Goal: Information Seeking & Learning: Learn about a topic

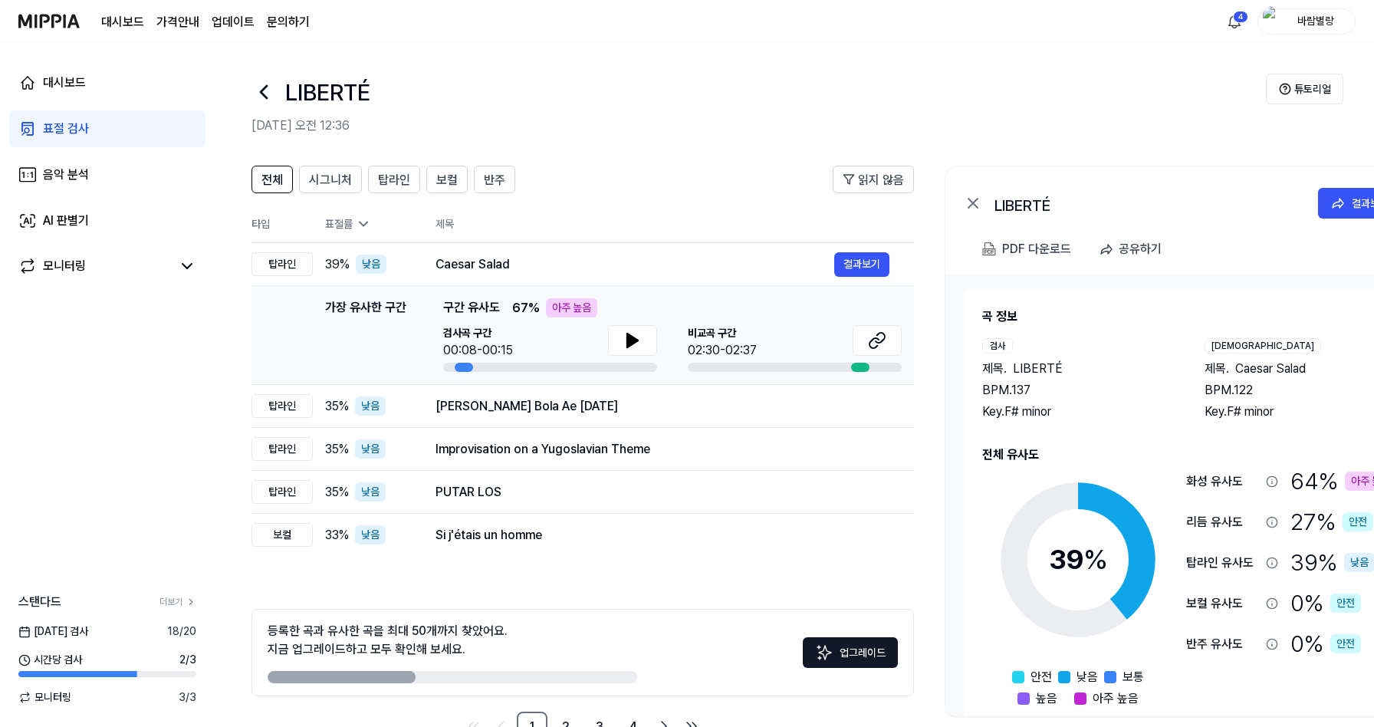
click at [55, 25] on img at bounding box center [48, 21] width 61 height 42
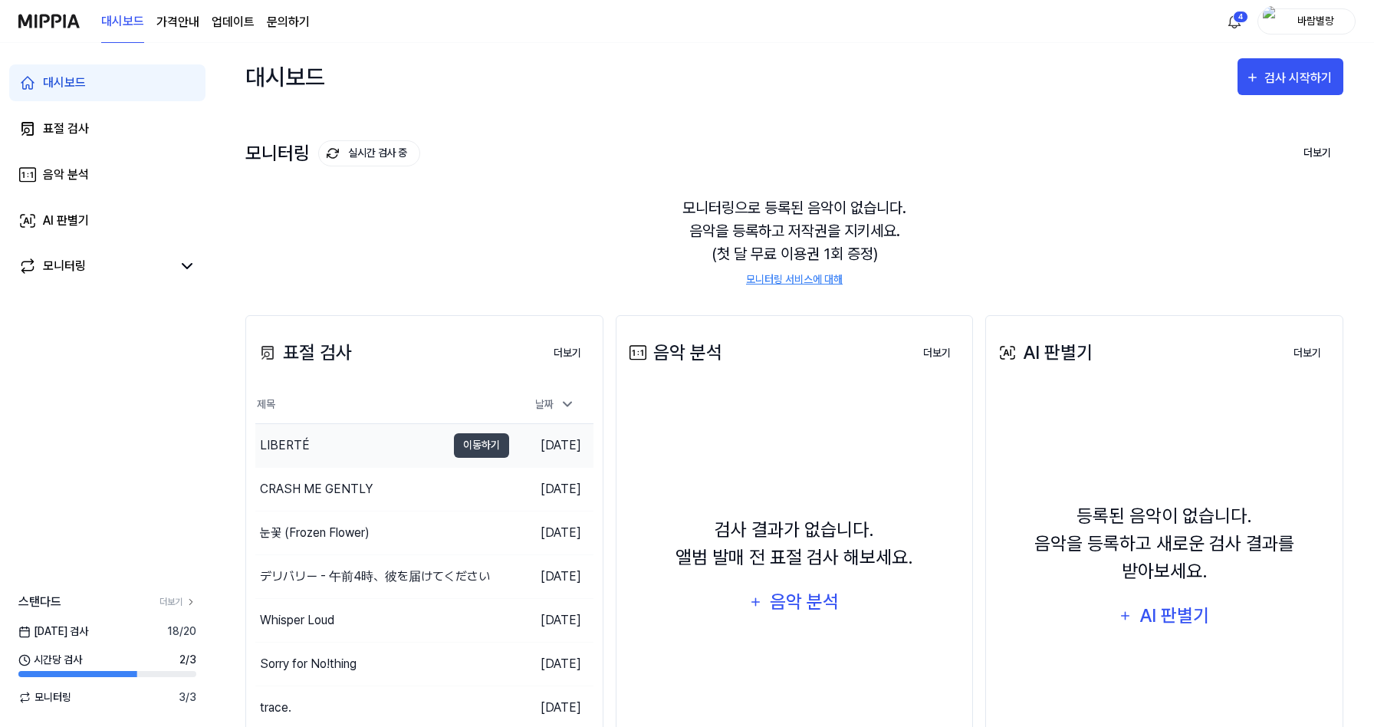
click at [297, 445] on div "LIBERTÉ" at bounding box center [285, 445] width 50 height 18
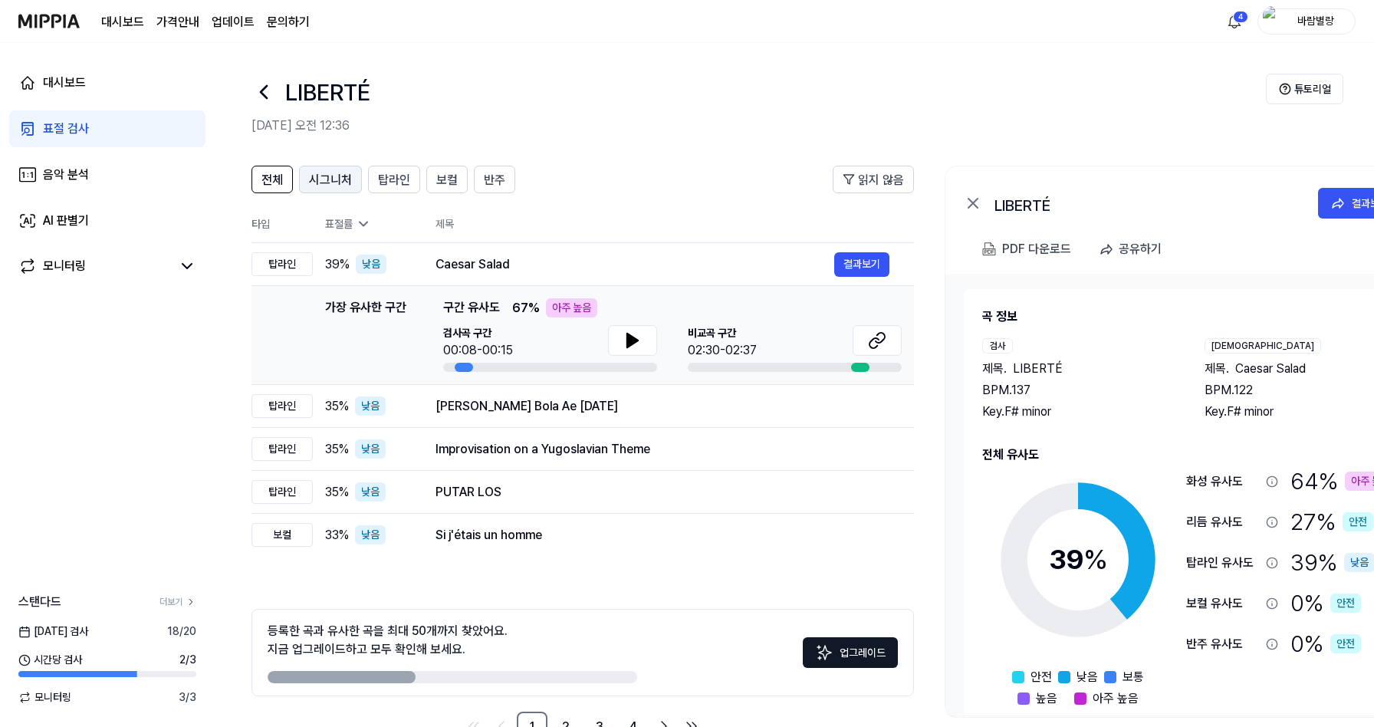
click at [338, 186] on span "시그니처" at bounding box center [330, 180] width 43 height 18
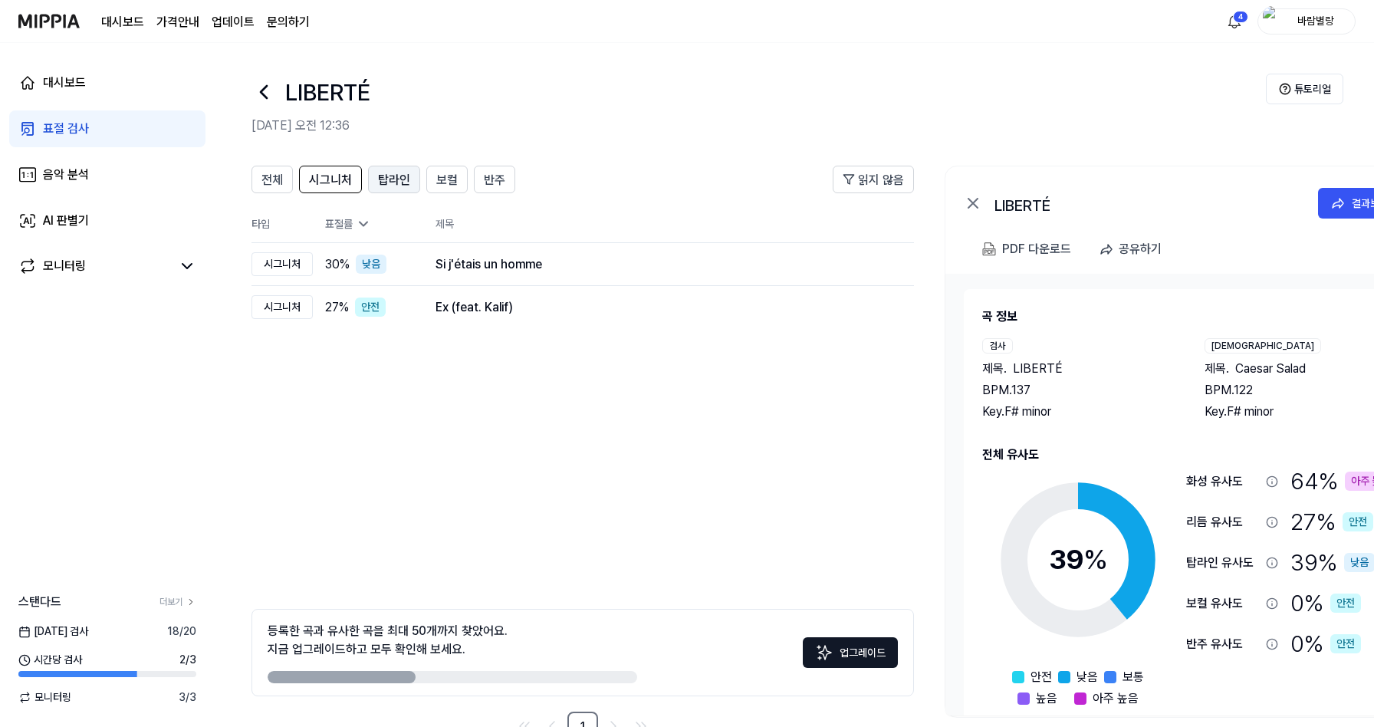
click at [393, 182] on span "탑라인" at bounding box center [394, 180] width 32 height 18
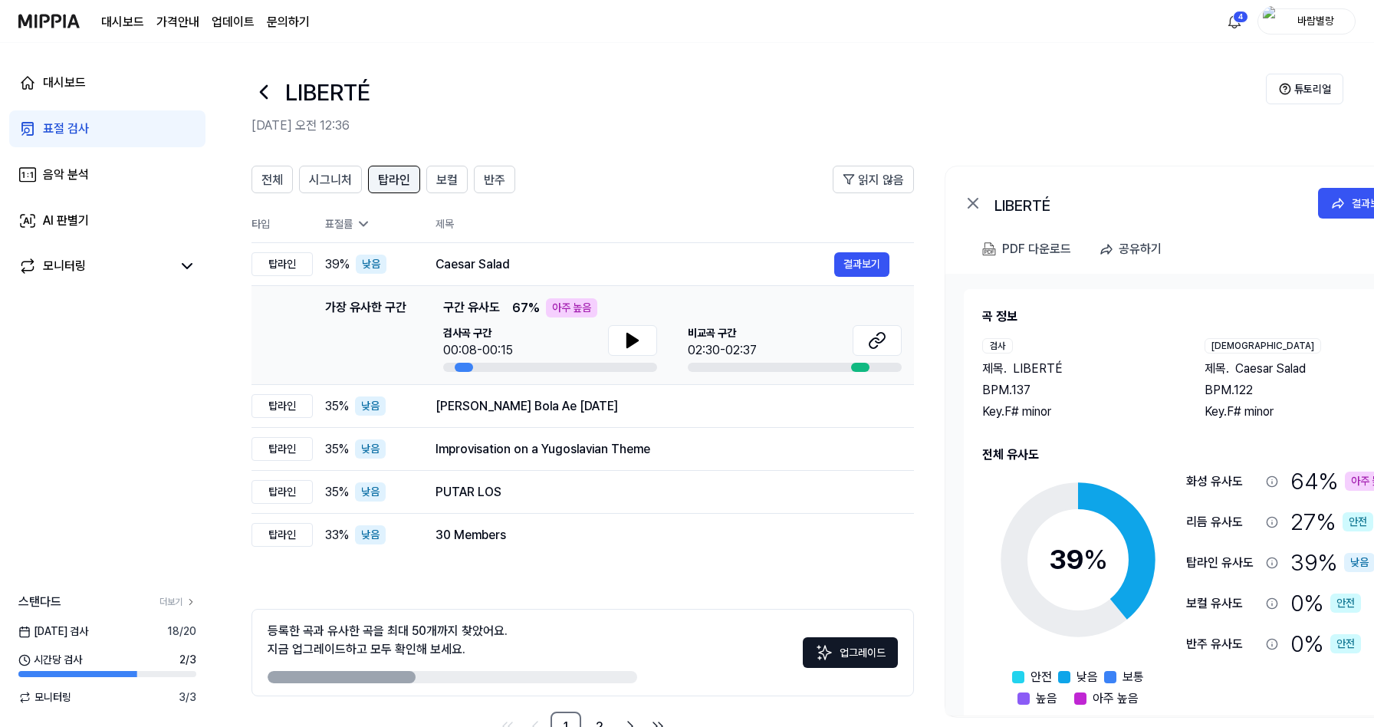
click at [393, 180] on span "탑라인" at bounding box center [394, 180] width 32 height 18
click at [426, 182] on button "보컬" at bounding box center [446, 180] width 41 height 28
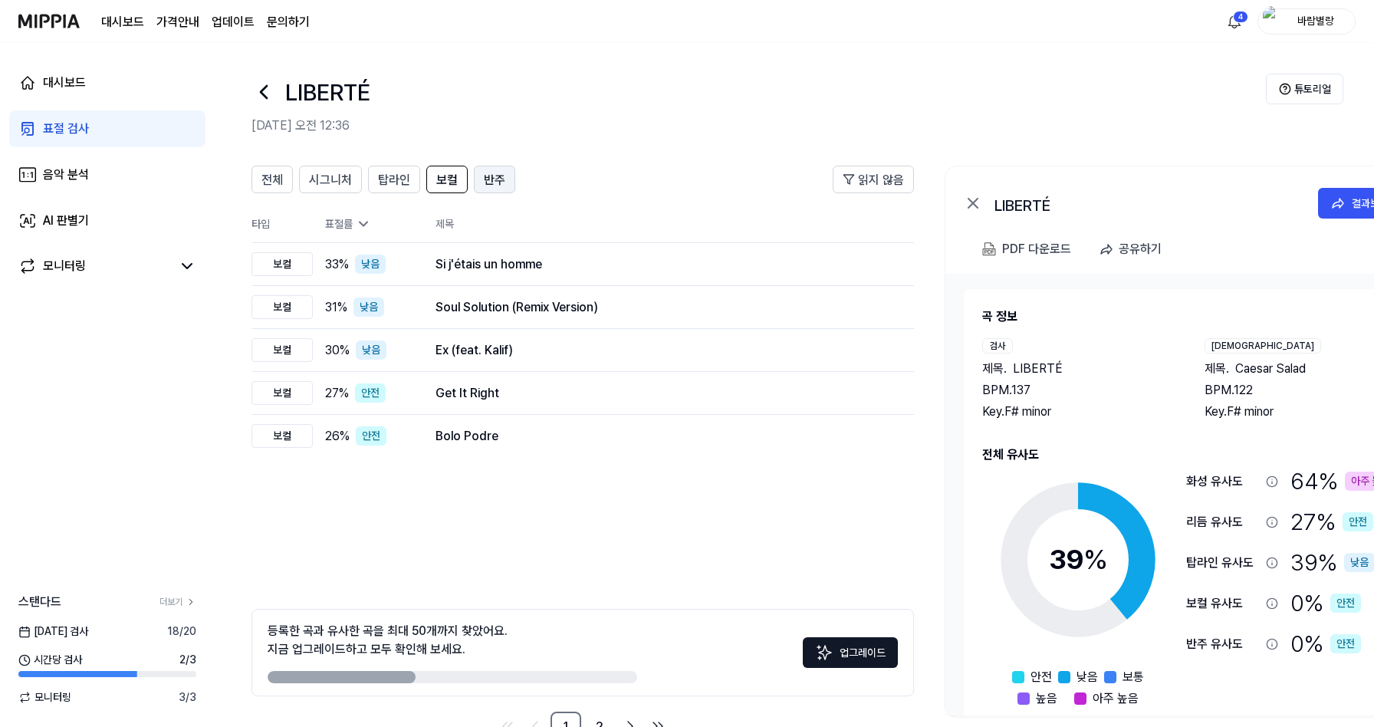
click at [509, 183] on button "반주" at bounding box center [494, 180] width 41 height 28
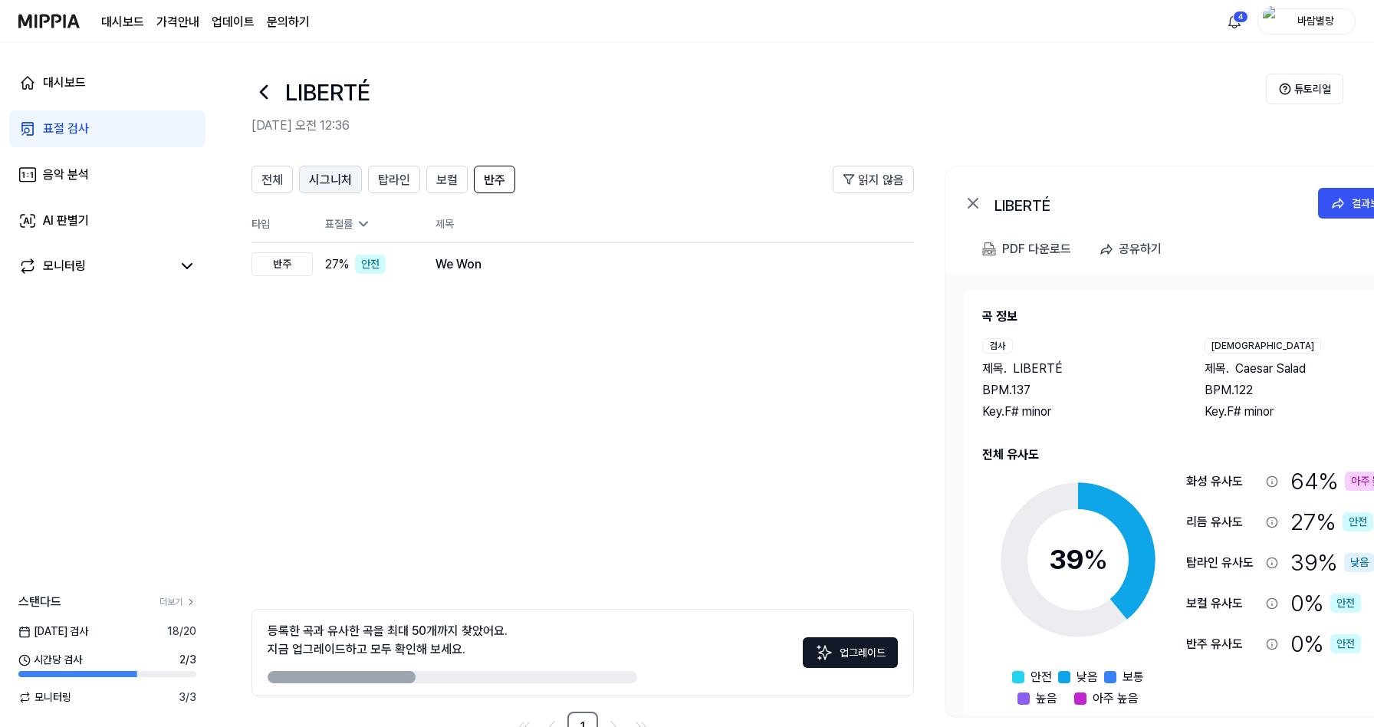
click at [314, 182] on span "시그니처" at bounding box center [330, 180] width 43 height 18
click at [278, 180] on span "전체" at bounding box center [271, 180] width 21 height 18
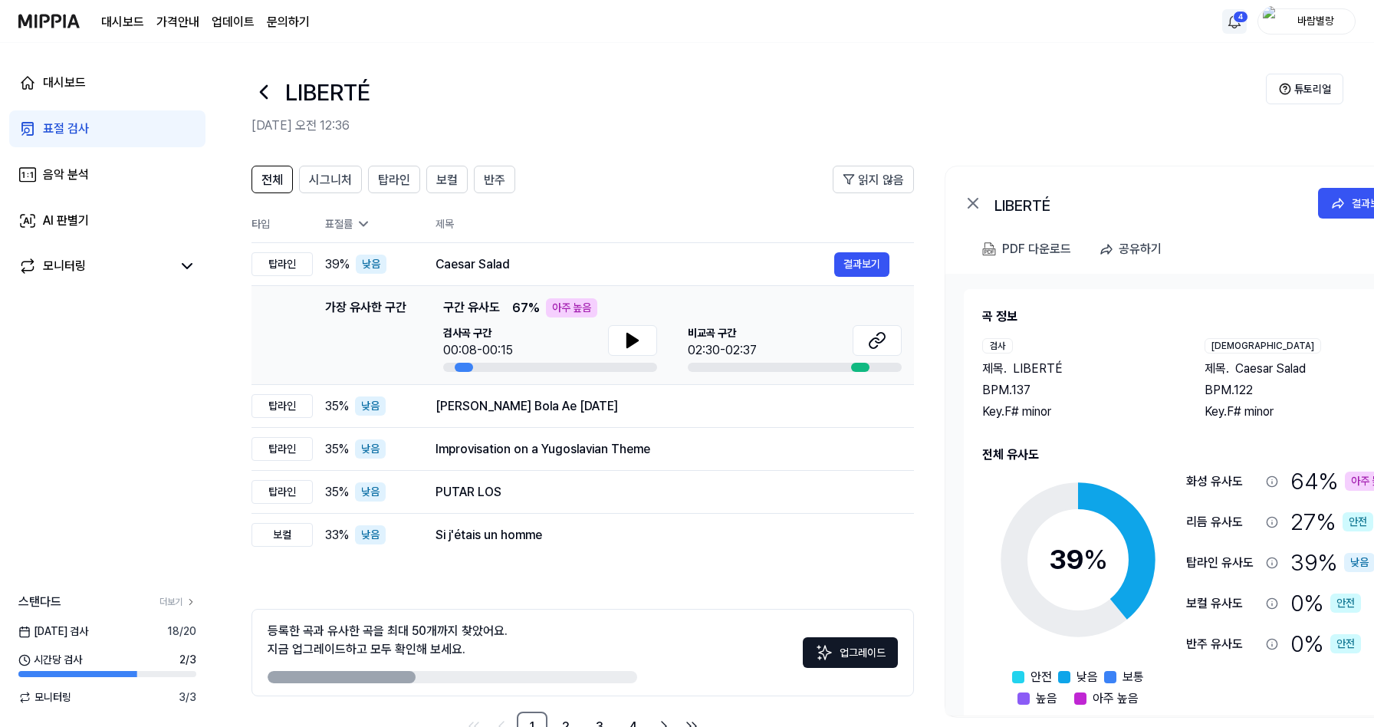
click at [1238, 28] on html "대시보드 가격안내 업데이트 문의하기 4 바람별랑 대시보드 표절 검사 음악 분석 AI 판별기 모니터링 스탠다드 더보기 [DATE] 검사 18 /…" at bounding box center [687, 363] width 1374 height 727
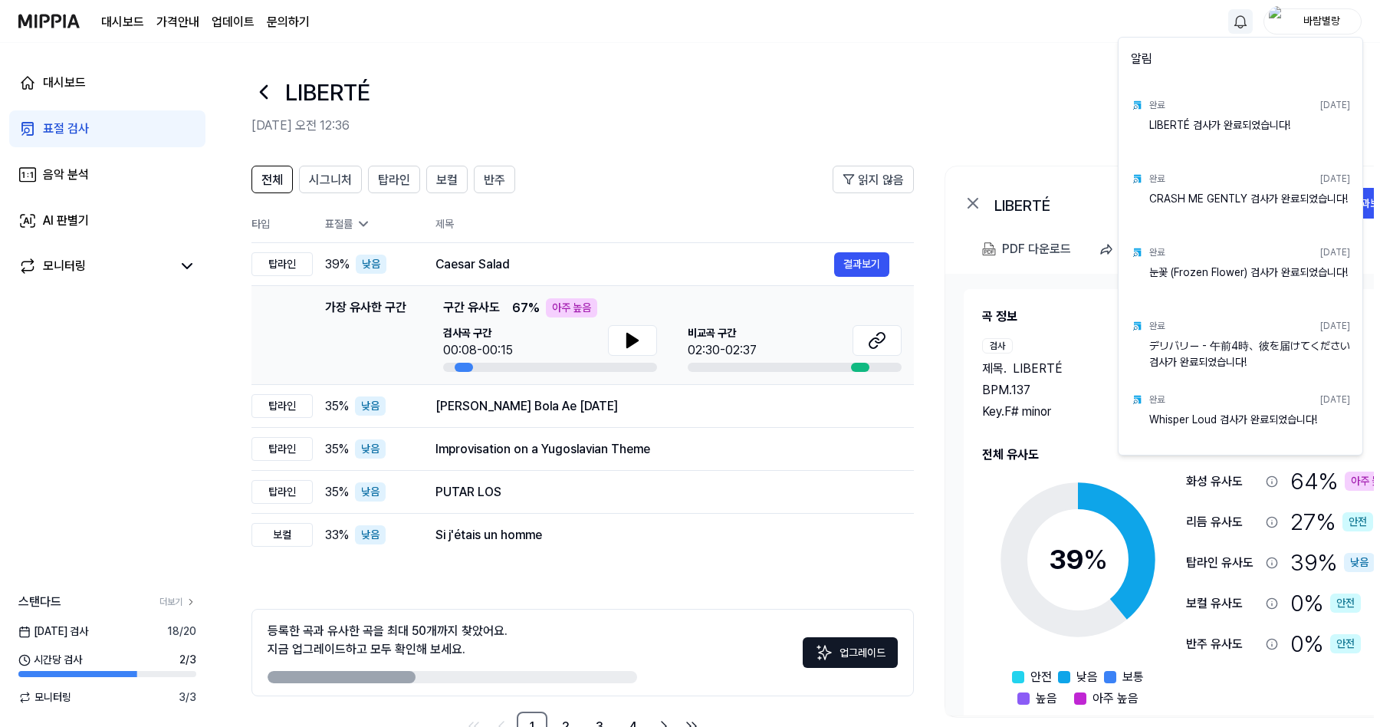
click at [1238, 28] on html "대시보드 가격안내 업데이트 문의하기 바람별랑 대시보드 표절 검사 음악 분석 AI 판별기 모니터링 스탠다드 더보기 [DATE] 검사 18 / 2…" at bounding box center [690, 363] width 1380 height 727
